Goal: Check status

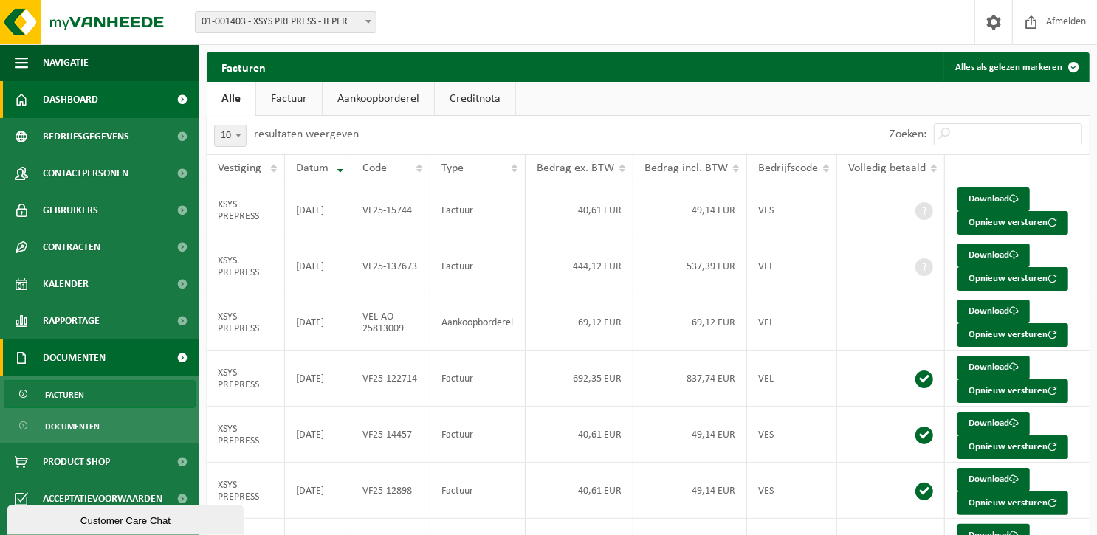
click at [92, 101] on span "Dashboard" at bounding box center [70, 99] width 55 height 37
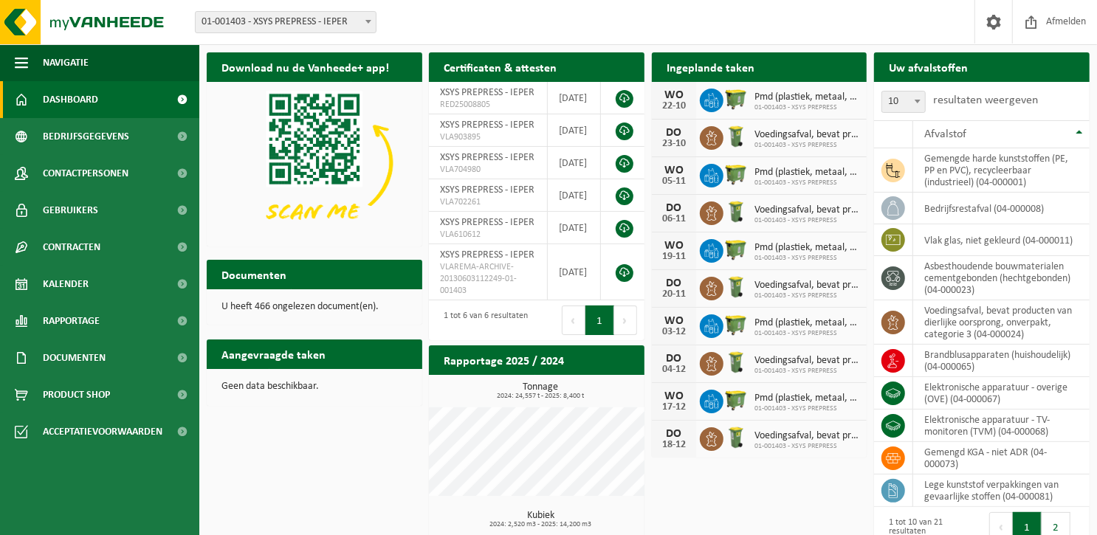
click at [935, 63] on h2 "Uw afvalstoffen" at bounding box center [928, 66] width 109 height 29
click at [953, 71] on h2 "Uw afvalstoffen" at bounding box center [928, 66] width 109 height 29
click at [964, 129] on span "Afvalstof" at bounding box center [945, 134] width 42 height 12
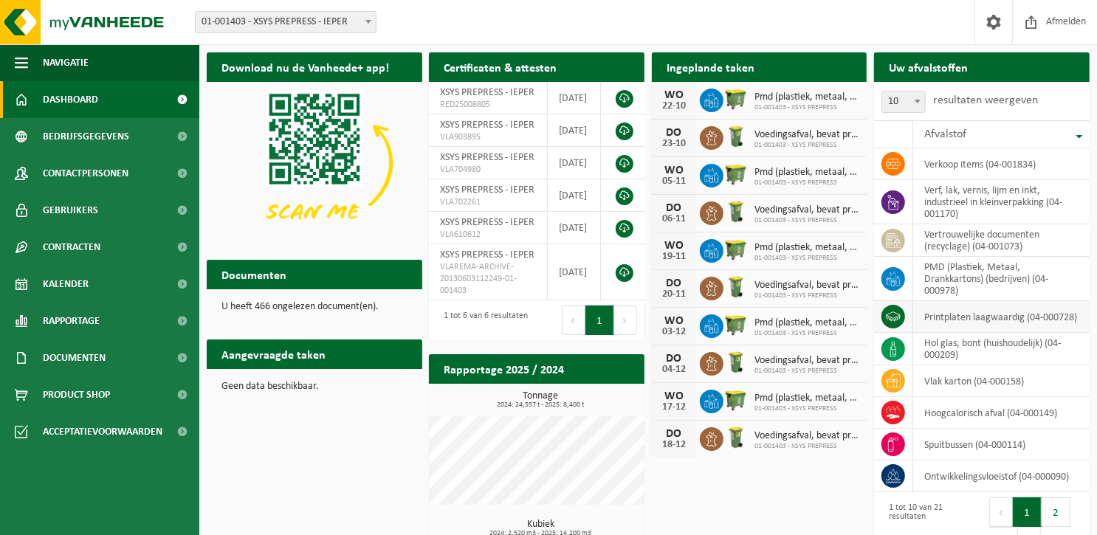
click at [984, 315] on td "printplaten laagwaardig (04-000728)" at bounding box center [1001, 317] width 176 height 32
click at [901, 320] on icon at bounding box center [893, 316] width 15 height 15
drag, startPoint x: 901, startPoint y: 320, endPoint x: 1008, endPoint y: 317, distance: 107.1
click at [1007, 320] on td "printplaten laagwaardig (04-000728)" at bounding box center [1001, 317] width 176 height 32
